Goal: Browse casually

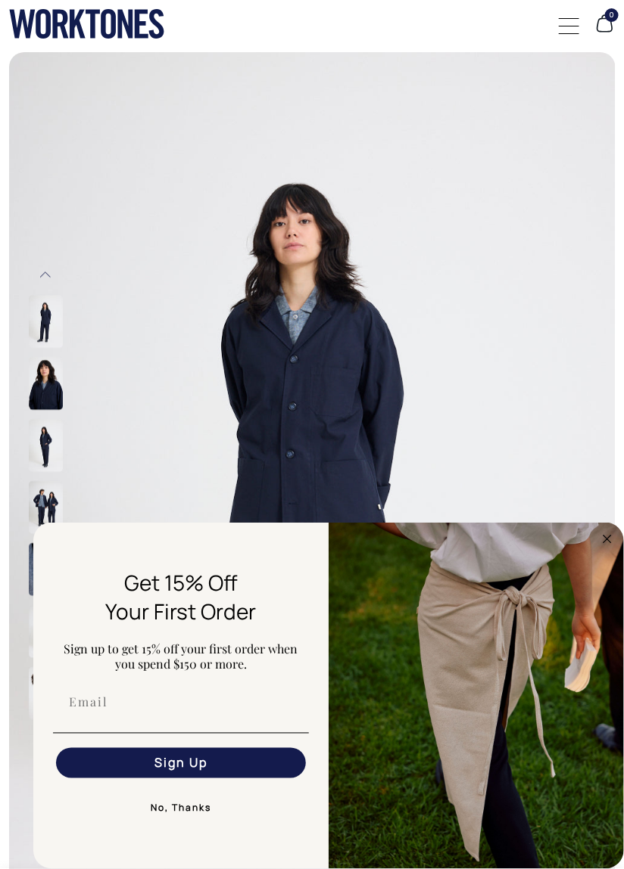
click at [571, 30] on div at bounding box center [568, 25] width 20 height 29
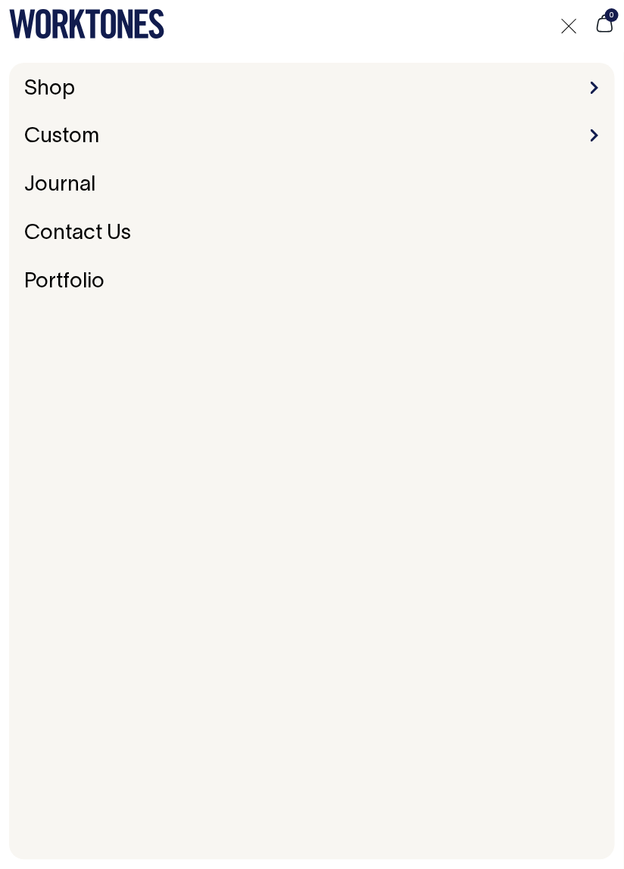
click at [95, 89] on li "Shop Accessories Aprons Workwear" at bounding box center [311, 89] width 587 height 23
click at [57, 94] on link "Shop" at bounding box center [49, 89] width 63 height 32
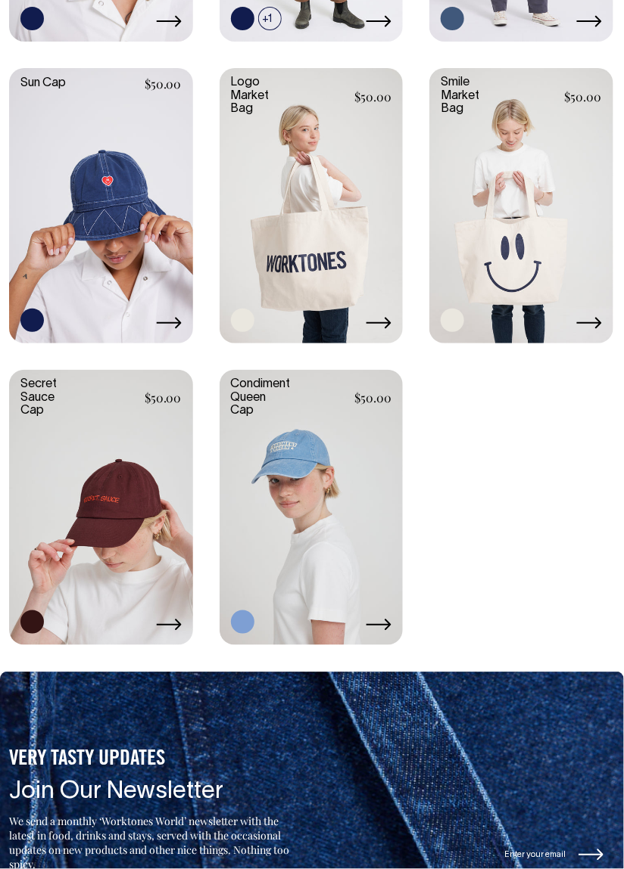
scroll to position [2375, 0]
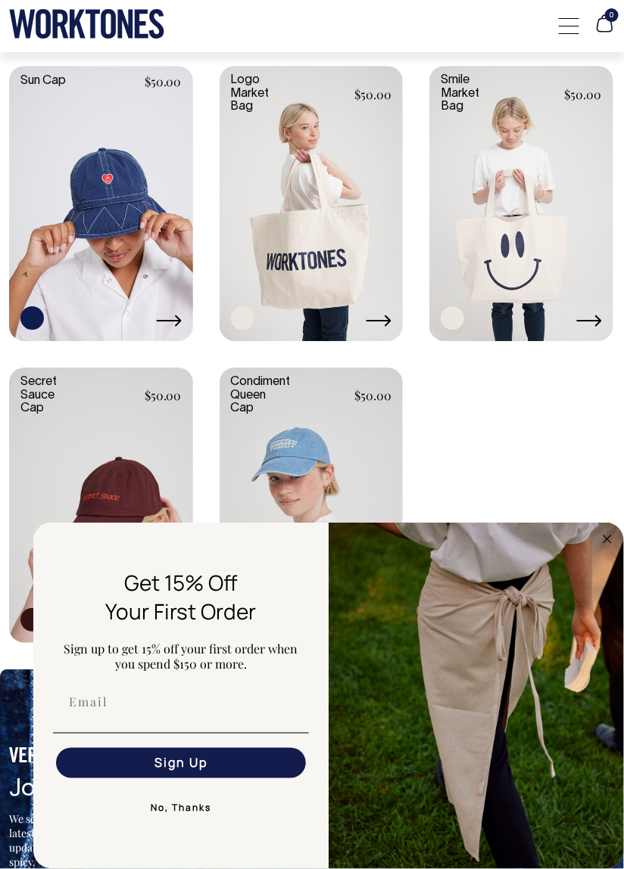
click at [600, 545] on circle "Close dialog" at bounding box center [607, 538] width 17 height 17
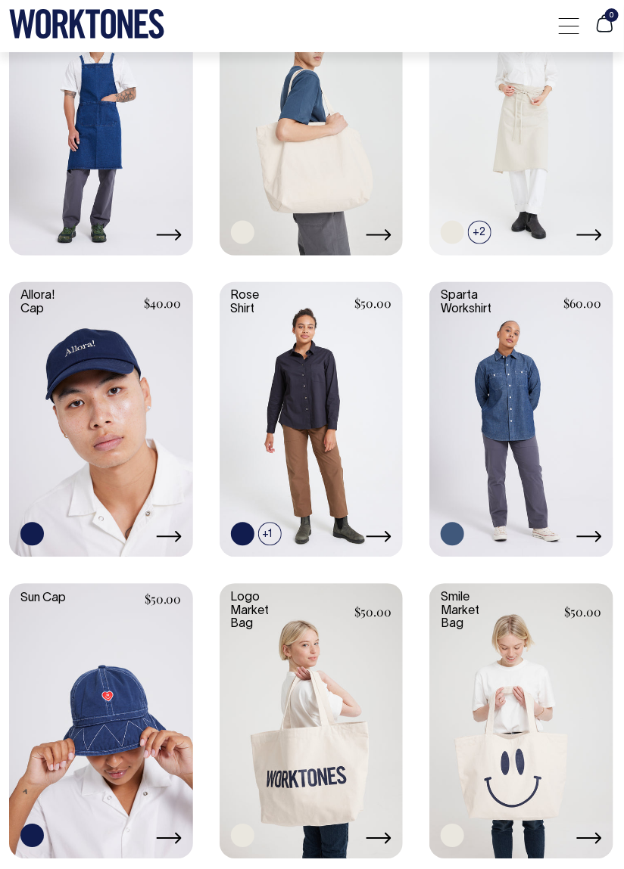
scroll to position [1872, 0]
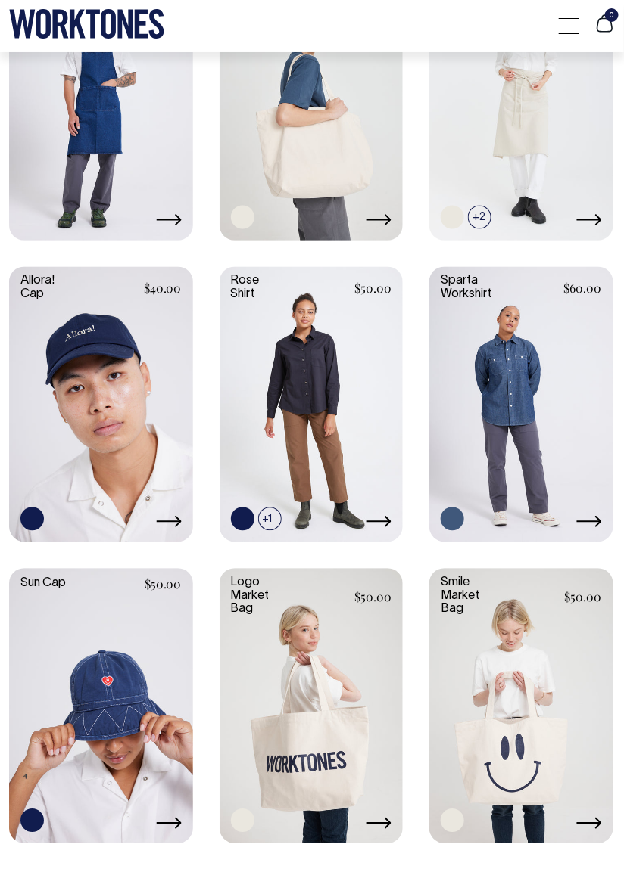
click at [532, 388] on link at bounding box center [521, 403] width 184 height 272
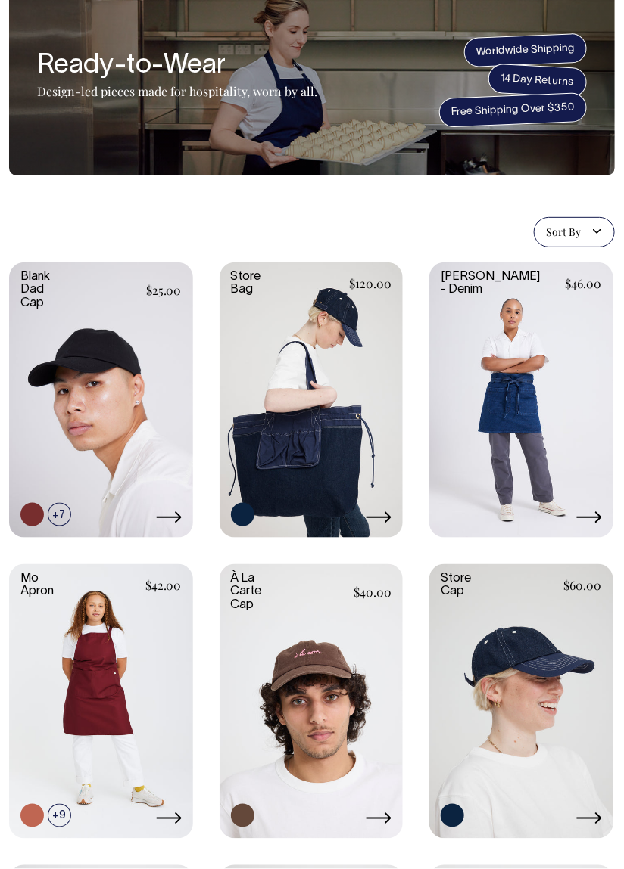
scroll to position [71, 0]
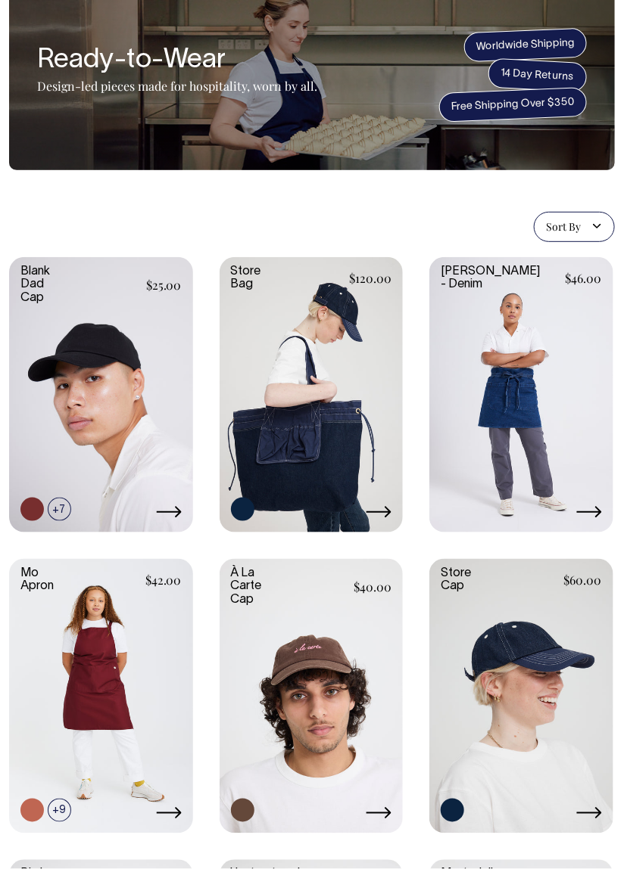
click at [347, 365] on link at bounding box center [311, 393] width 184 height 272
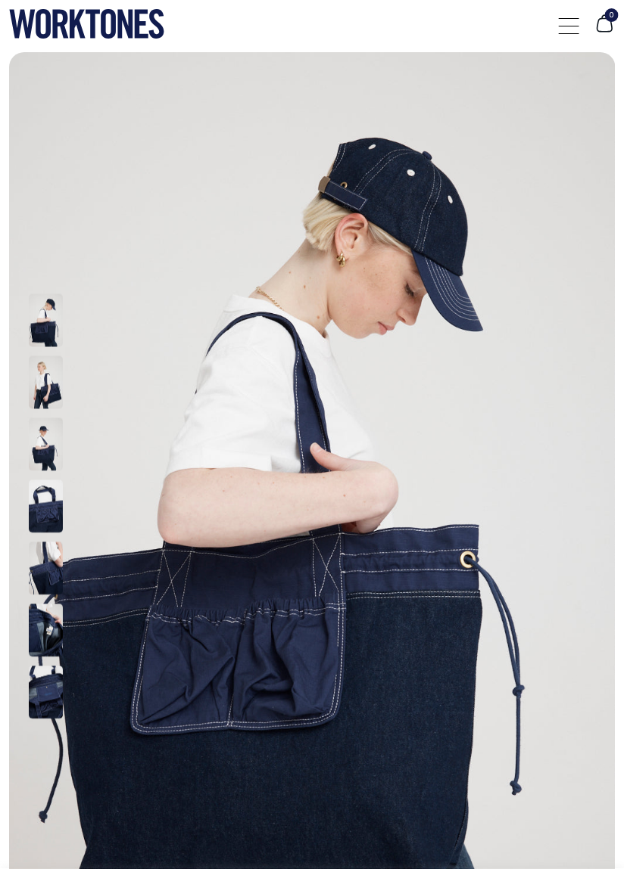
click at [41, 387] on img at bounding box center [46, 382] width 34 height 53
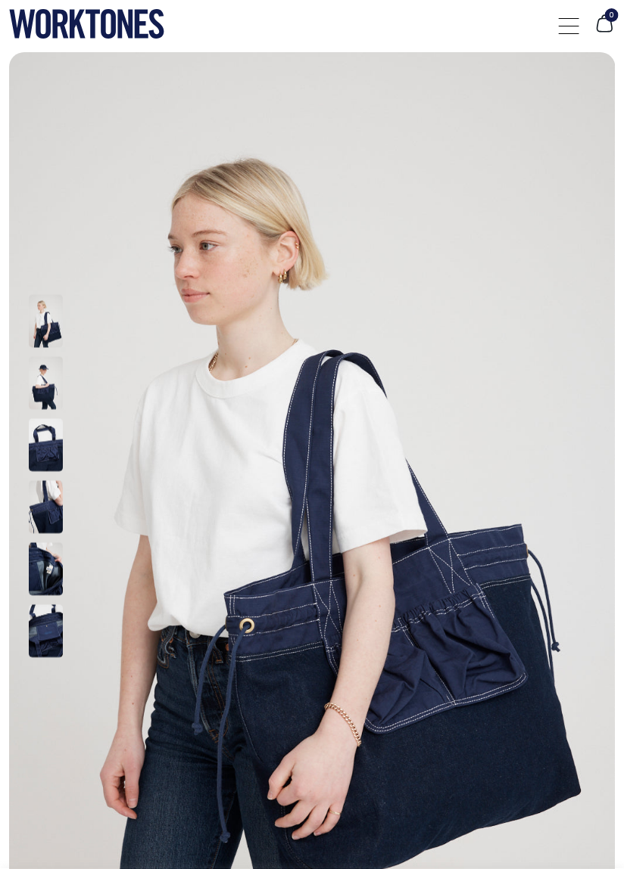
click at [44, 454] on img at bounding box center [46, 444] width 34 height 53
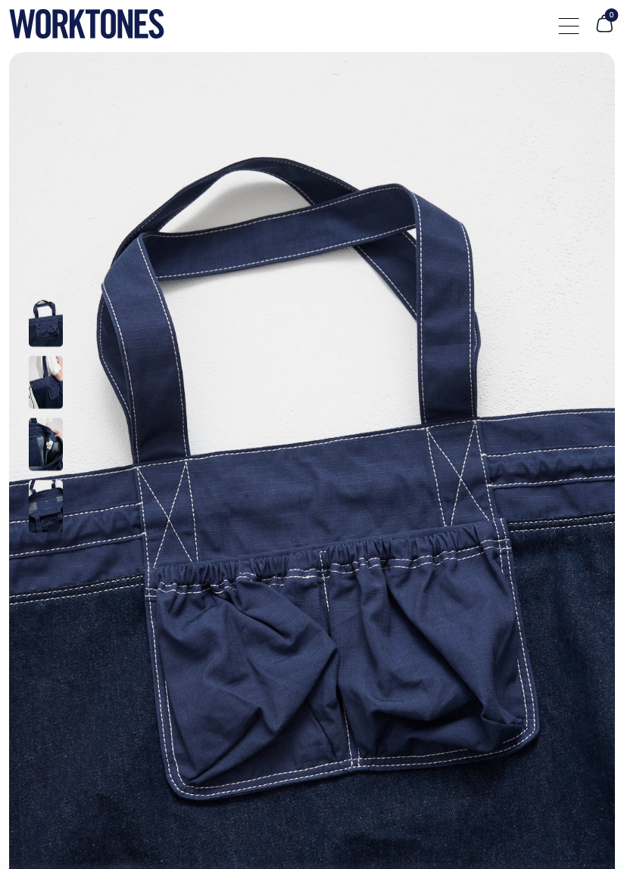
click at [44, 516] on img at bounding box center [46, 506] width 34 height 53
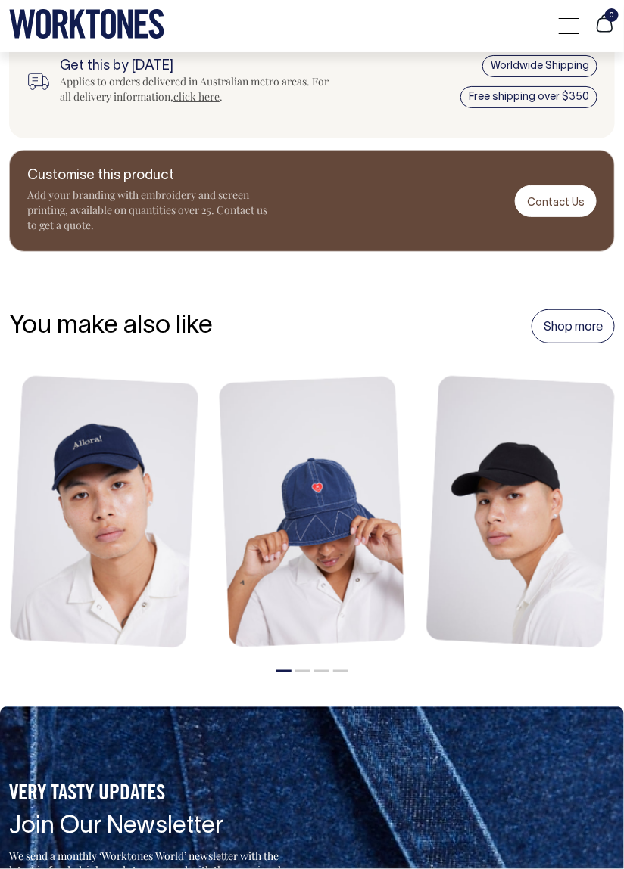
scroll to position [1494, 0]
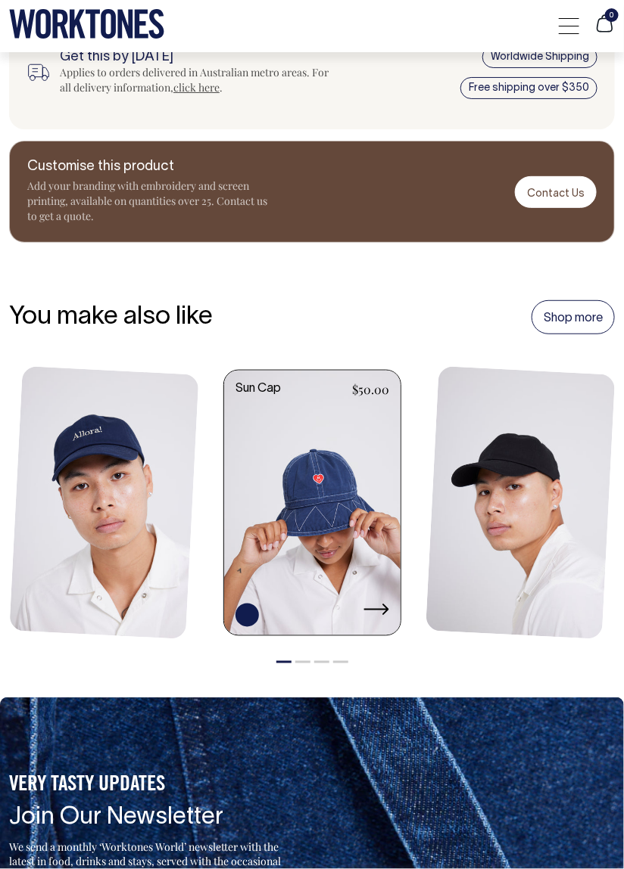
click at [346, 547] on link at bounding box center [312, 505] width 176 height 268
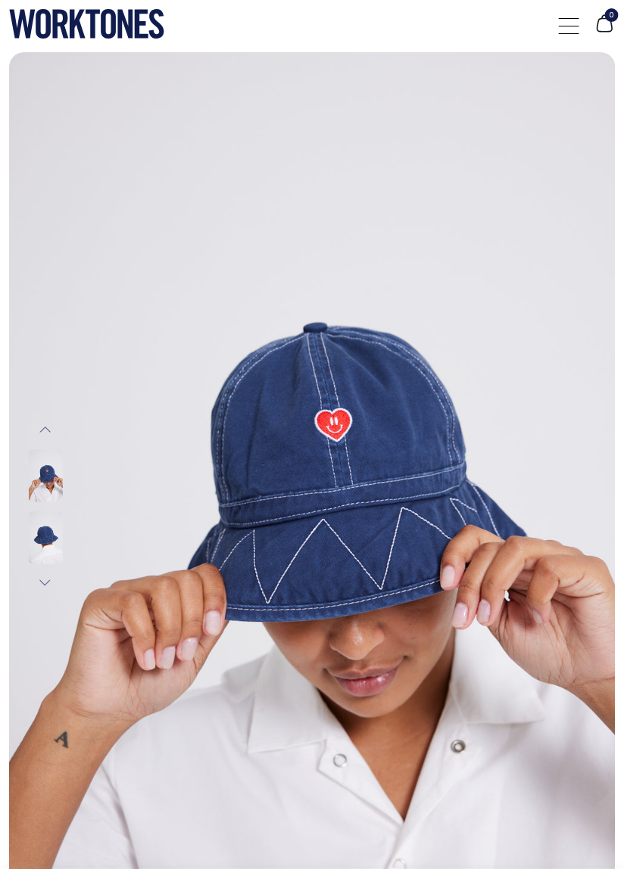
click at [34, 539] on img at bounding box center [46, 538] width 34 height 53
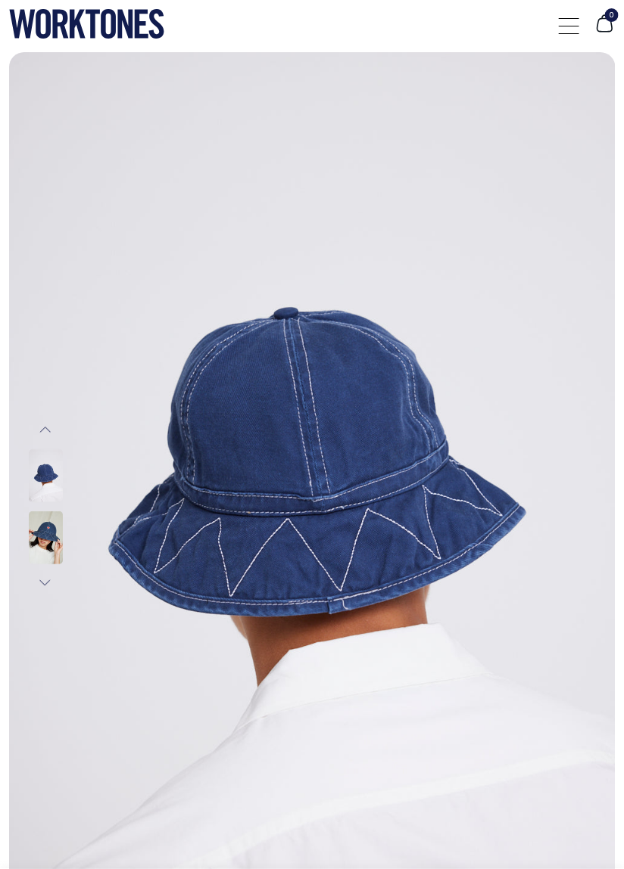
click at [43, 588] on button "Next" at bounding box center [45, 583] width 23 height 30
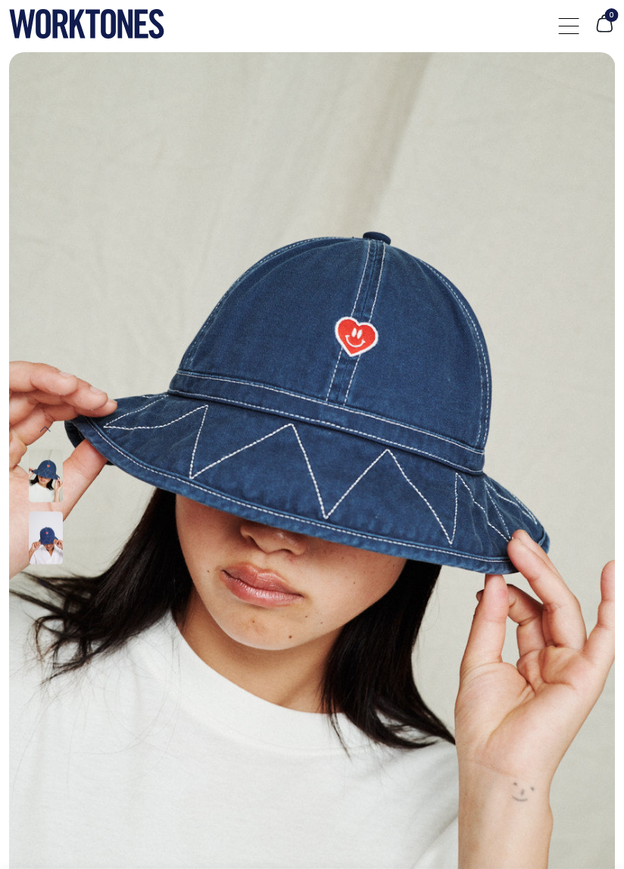
click at [575, 30] on div at bounding box center [568, 25] width 20 height 29
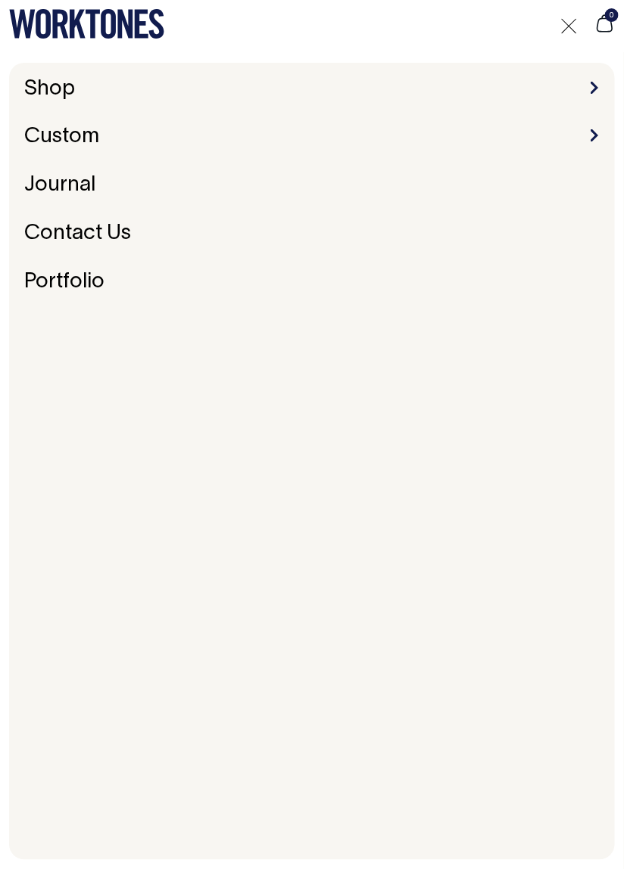
click at [594, 136] on span at bounding box center [594, 135] width 8 height 12
